Goal: Entertainment & Leisure: Consume media (video, audio)

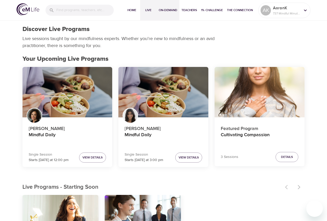
click at [157, 11] on button "On-Demand" at bounding box center [168, 10] width 23 height 21
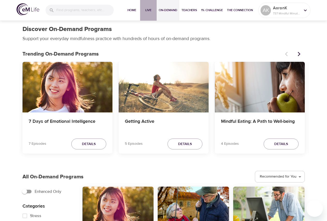
click at [143, 7] on button "Live" at bounding box center [148, 10] width 17 height 21
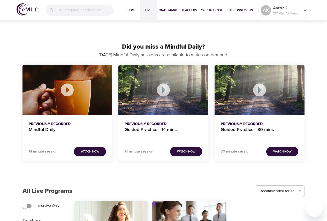
scroll to position [463, 0]
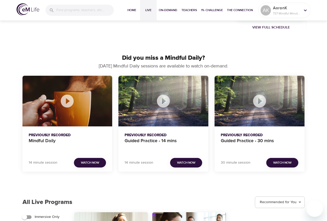
click at [78, 104] on div "Mindful Daily" at bounding box center [68, 101] width 90 height 51
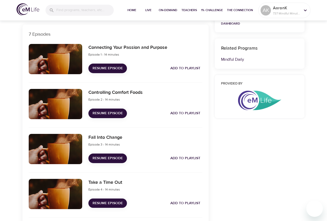
scroll to position [328, 0]
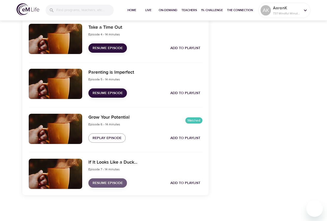
click at [109, 181] on span "Resume Episode" at bounding box center [108, 183] width 30 height 6
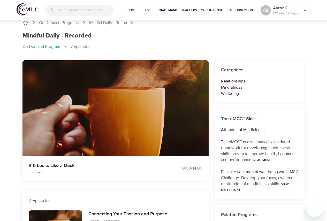
scroll to position [0, 0]
